Goal: Task Accomplishment & Management: Use online tool/utility

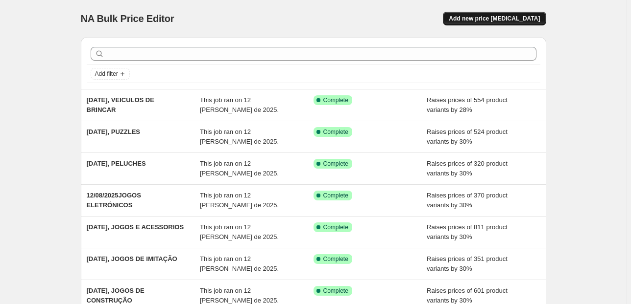
click at [493, 17] on span "Add new price [MEDICAL_DATA]" at bounding box center [493, 19] width 91 height 8
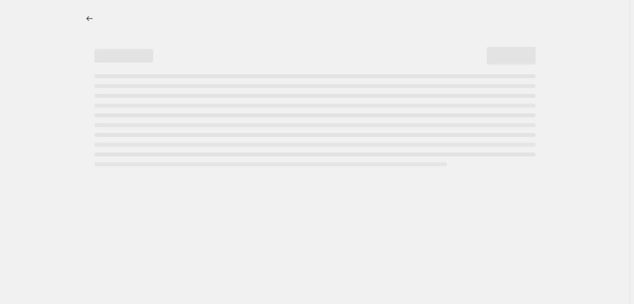
select select "percentage"
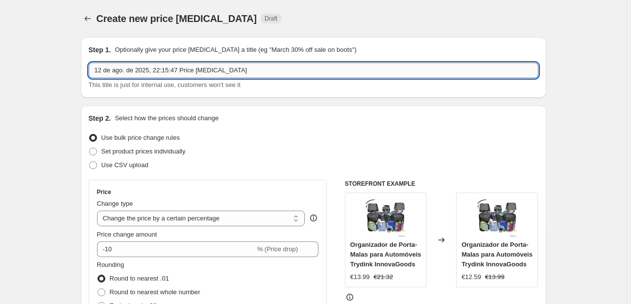
drag, startPoint x: 273, startPoint y: 70, endPoint x: 159, endPoint y: 72, distance: 114.1
click at [159, 72] on input "12 de ago. de 2025, 22:15:47 Price [MEDICAL_DATA]" at bounding box center [313, 71] width 449 height 16
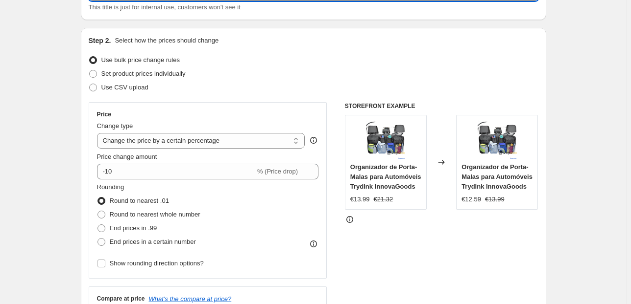
scroll to position [78, 0]
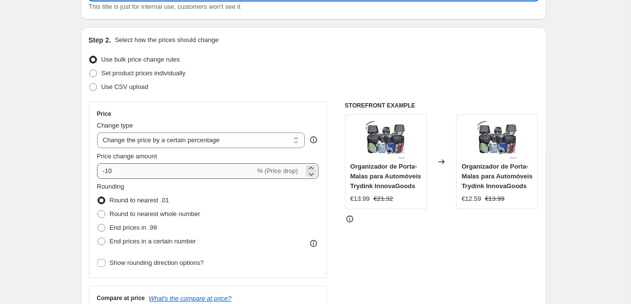
type input "12 de ago. de 2025, ARMAZENAMENTO E ORGANIZAÇÂO"
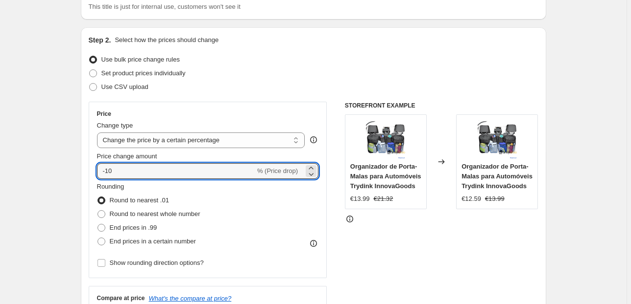
drag, startPoint x: 130, startPoint y: 174, endPoint x: 74, endPoint y: 183, distance: 56.0
type input "30"
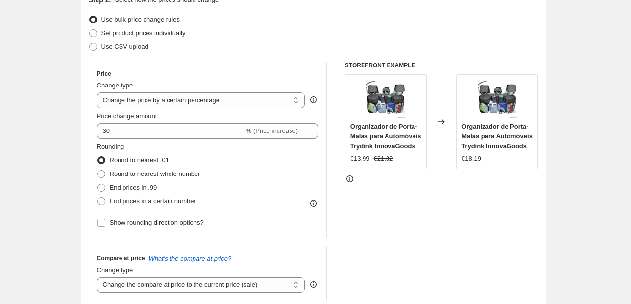
scroll to position [157, 0]
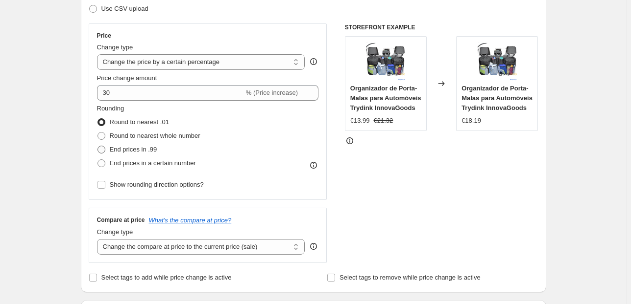
click at [103, 148] on span at bounding box center [101, 150] width 8 height 8
click at [98, 146] on input "End prices in .99" at bounding box center [97, 146] width 0 height 0
radio input "true"
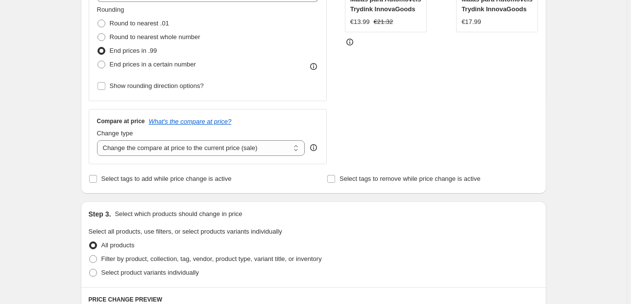
scroll to position [274, 0]
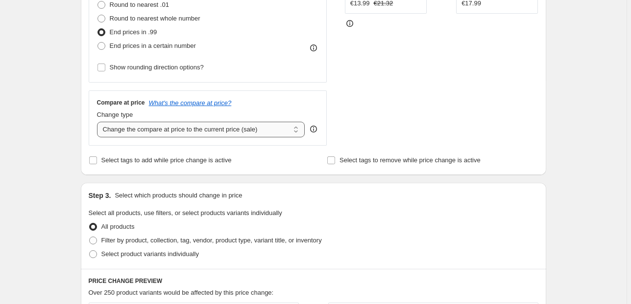
click at [249, 133] on select "Change the compare at price to the current price (sale) Change the compare at p…" at bounding box center [201, 130] width 208 height 16
select select "pp"
click at [98, 122] on select "Change the compare at price to the current price (sale) Change the compare at p…" at bounding box center [201, 130] width 208 height 16
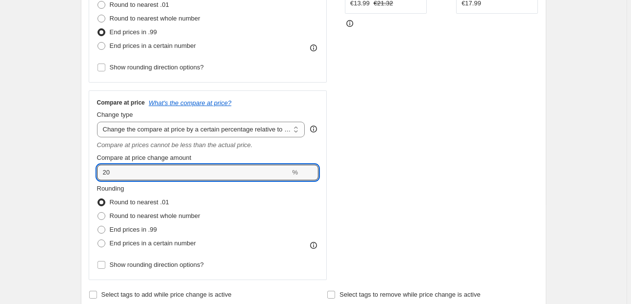
drag, startPoint x: 165, startPoint y: 175, endPoint x: 76, endPoint y: 186, distance: 89.3
click at [76, 186] on div "Step 1. Optionally give your price change job a title (eg "March 30% off sale o…" at bounding box center [309, 273] width 473 height 1037
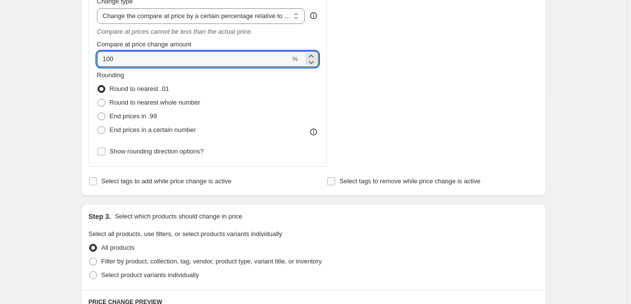
scroll to position [470, 0]
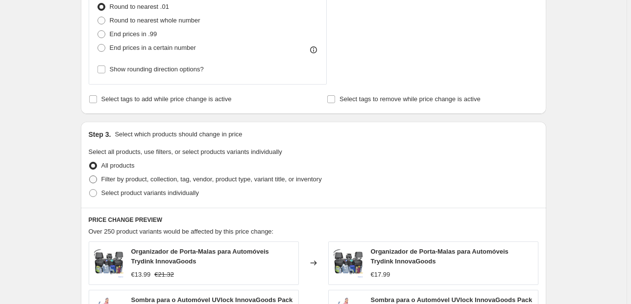
type input "100"
click at [158, 178] on span "Filter by product, collection, tag, vendor, product type, variant title, or inv…" at bounding box center [211, 179] width 220 height 7
click at [90, 176] on input "Filter by product, collection, tag, vendor, product type, variant title, or inv…" at bounding box center [89, 176] width 0 height 0
radio input "true"
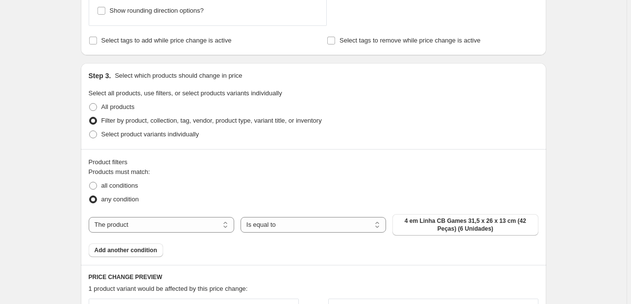
scroll to position [666, 0]
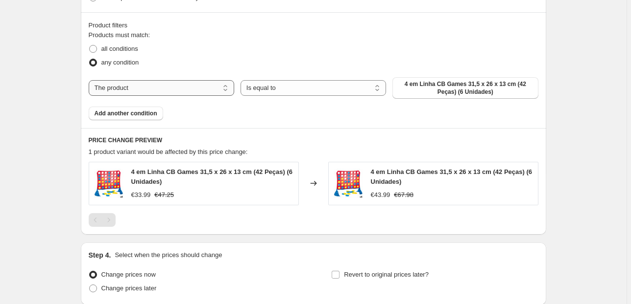
click at [225, 90] on select "The product The product's collection The product's tag The product's vendor The…" at bounding box center [161, 88] width 145 height 16
select select "collection"
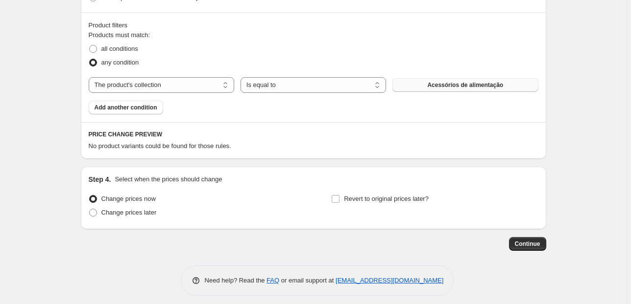
click at [456, 78] on button "Acessórios de alimentação" at bounding box center [464, 85] width 145 height 14
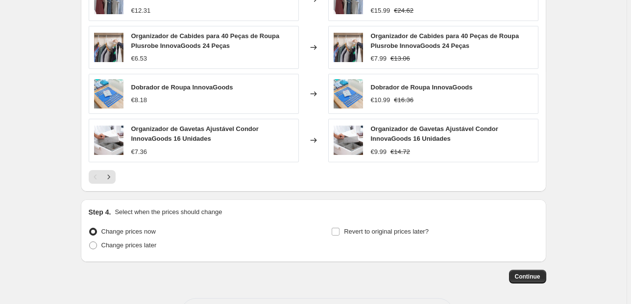
scroll to position [930, 0]
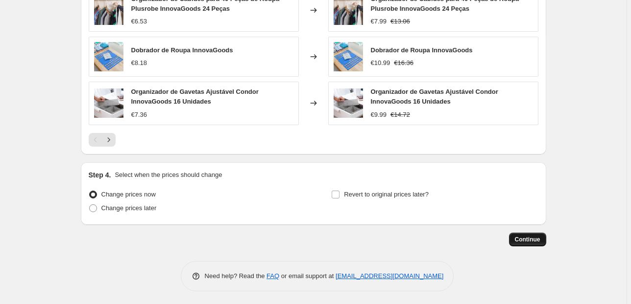
click at [526, 239] on span "Continue" at bounding box center [527, 240] width 25 height 8
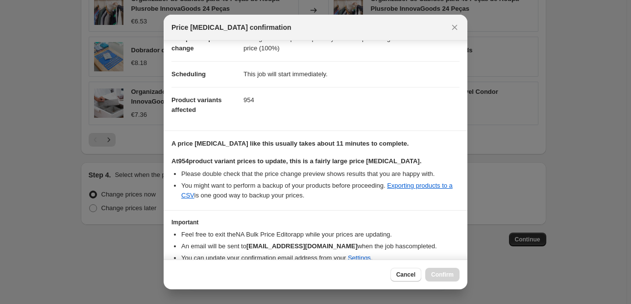
scroll to position [100, 0]
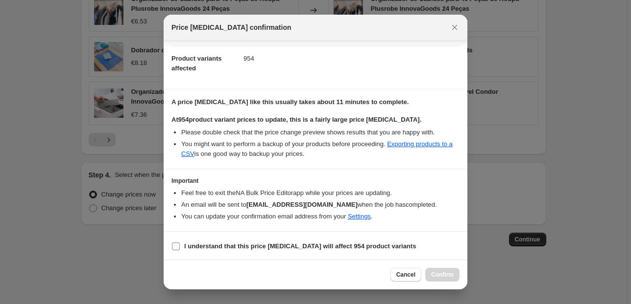
click at [177, 243] on input "I understand that this price change job will affect 954 product variants" at bounding box center [176, 247] width 8 height 8
checkbox input "true"
click at [452, 282] on div "Cancel Confirm" at bounding box center [316, 275] width 304 height 30
click at [449, 272] on span "Confirm" at bounding box center [442, 275] width 23 height 8
